Goal: Navigation & Orientation: Find specific page/section

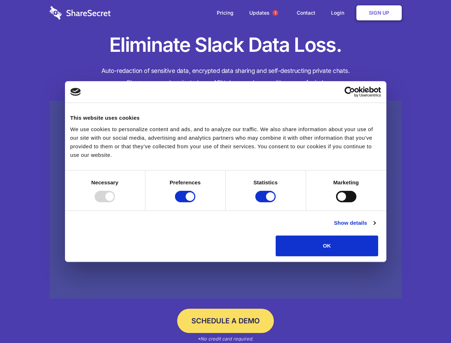
click at [115, 202] on div at bounding box center [105, 196] width 20 height 11
click at [195, 202] on input "Preferences" at bounding box center [185, 196] width 20 height 11
checkbox input "false"
click at [266, 202] on input "Statistics" at bounding box center [265, 196] width 20 height 11
checkbox input "false"
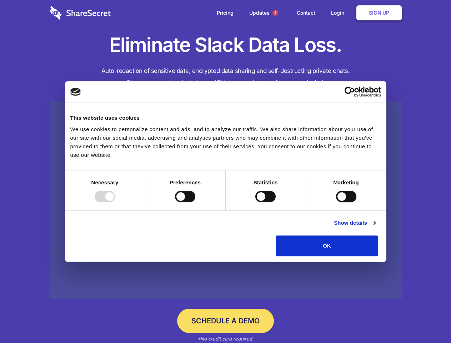
click at [336, 202] on input "Marketing" at bounding box center [346, 196] width 20 height 11
checkbox input "true"
click at [375, 227] on link "Show details" at bounding box center [354, 222] width 41 height 9
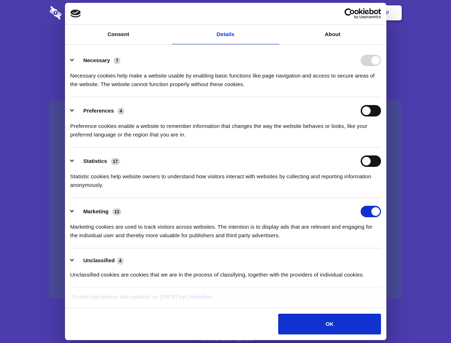
click at [381, 97] on li "Necessary 7 Necessary cookies help make a website usable by enabling basic func…" at bounding box center [225, 72] width 311 height 50
click at [275, 13] on span "1" at bounding box center [275, 13] width 6 height 6
